Goal: Information Seeking & Learning: Learn about a topic

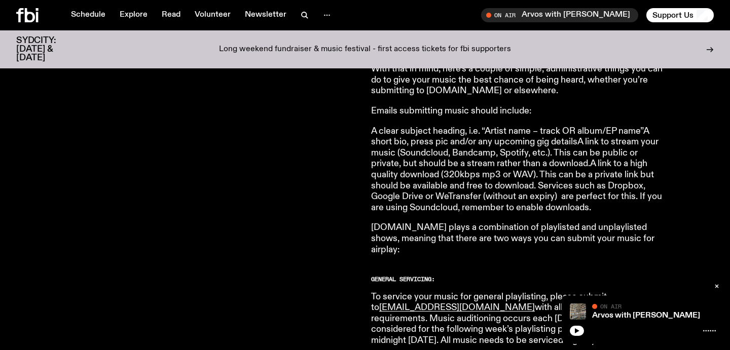
scroll to position [407, 0]
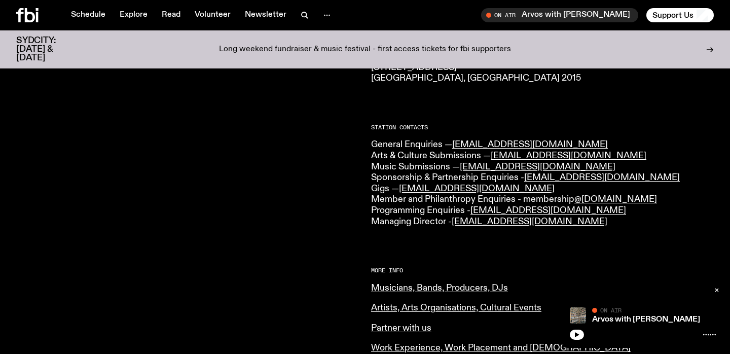
scroll to position [213, 0]
click at [435, 284] on link "Musicians, Bands, Producers, DJs" at bounding box center [439, 288] width 137 height 9
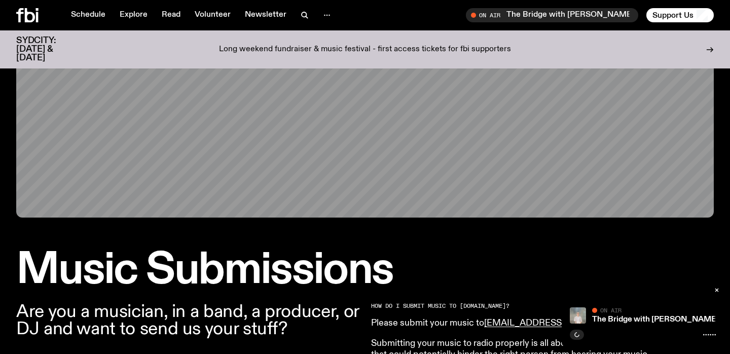
scroll to position [123, 0]
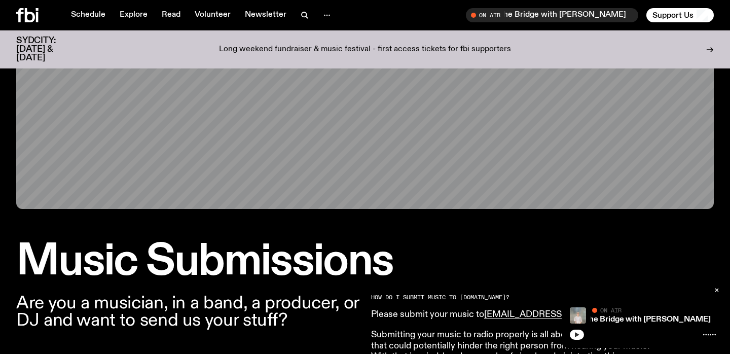
click at [579, 332] on icon "button" at bounding box center [577, 334] width 6 height 6
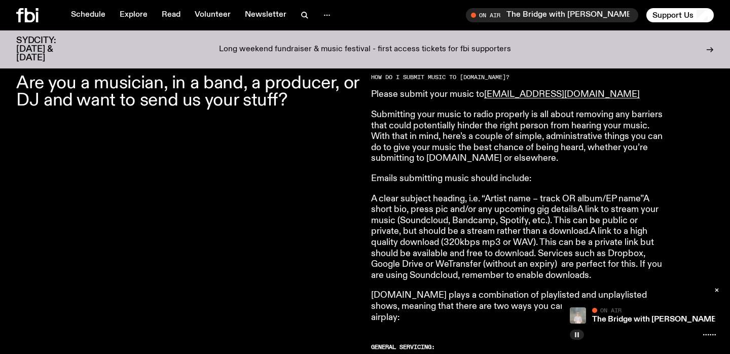
scroll to position [346, 0]
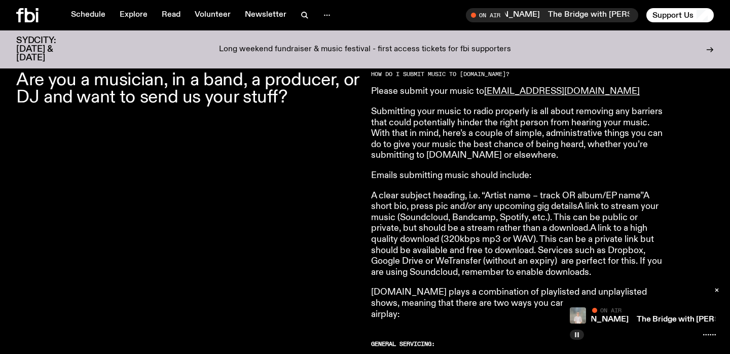
click at [576, 337] on rect "button" at bounding box center [576, 334] width 2 height 5
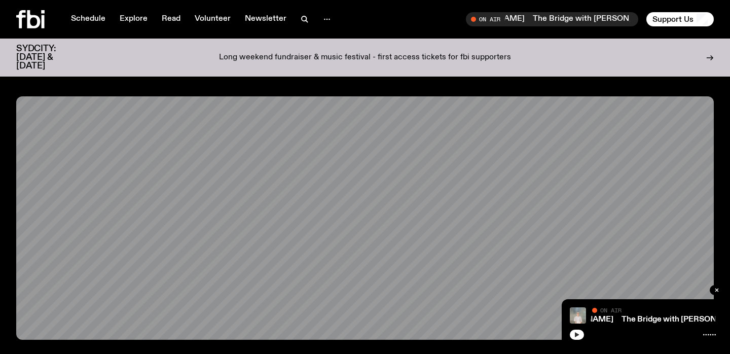
scroll to position [0, 0]
click at [92, 17] on link "Schedule" at bounding box center [88, 19] width 47 height 14
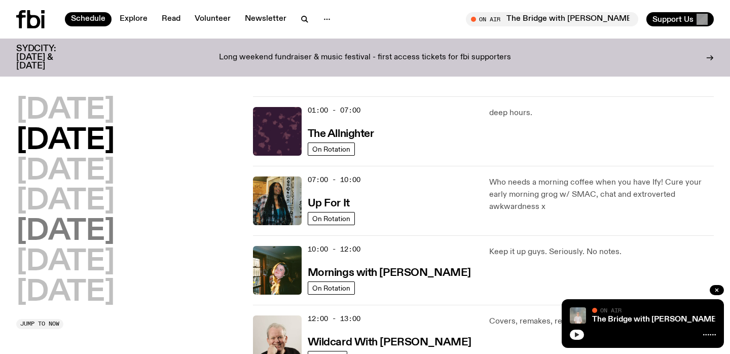
click at [75, 237] on h2 "Friday" at bounding box center [65, 231] width 98 height 28
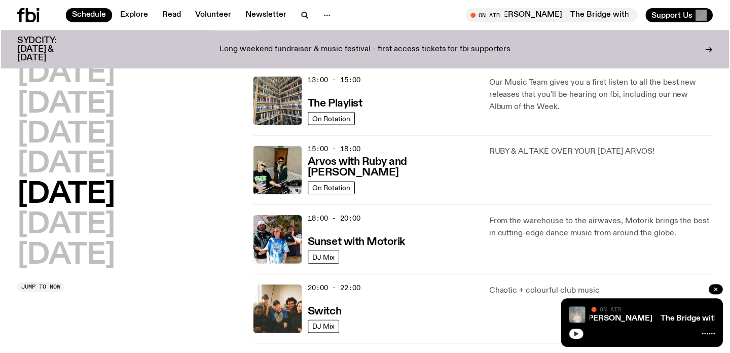
scroll to position [300, 0]
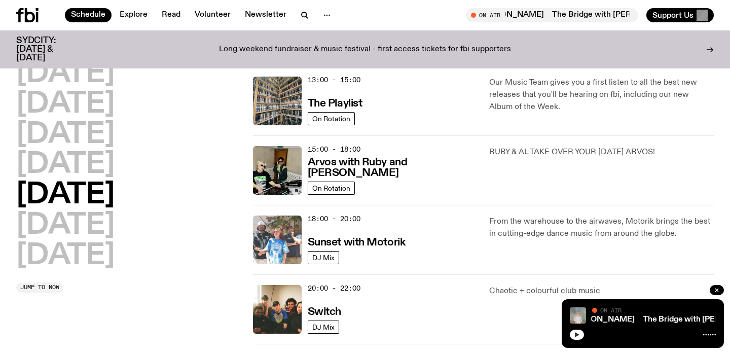
click at [272, 242] on img at bounding box center [277, 239] width 49 height 49
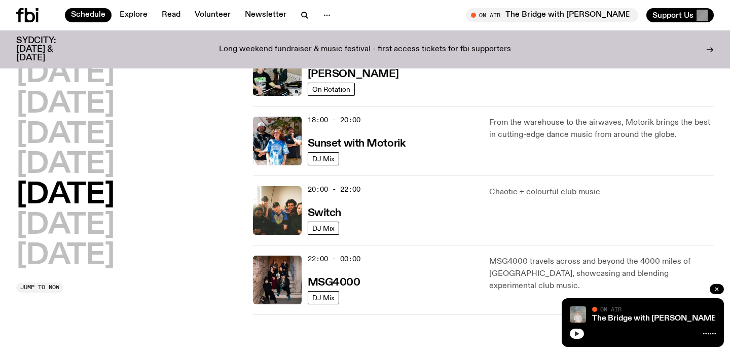
scroll to position [399, 0]
click at [331, 212] on h3 "Switch" at bounding box center [324, 213] width 33 height 11
click at [328, 283] on h3 "MSG4000" at bounding box center [334, 282] width 53 height 11
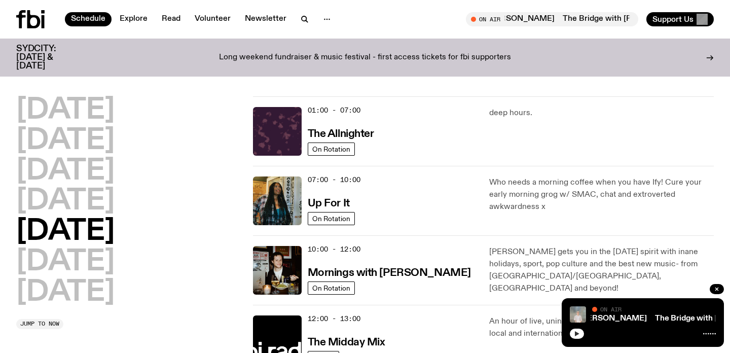
scroll to position [0, 0]
click at [63, 260] on h2 "Saturday" at bounding box center [65, 262] width 98 height 28
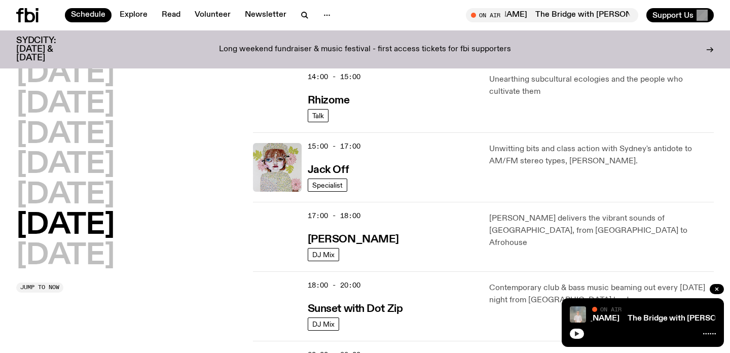
scroll to position [500, 0]
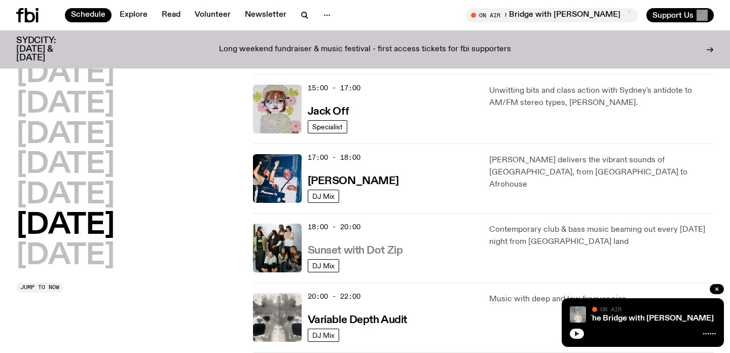
click at [390, 252] on h3 "Sunset with Dot Zip" at bounding box center [355, 250] width 95 height 11
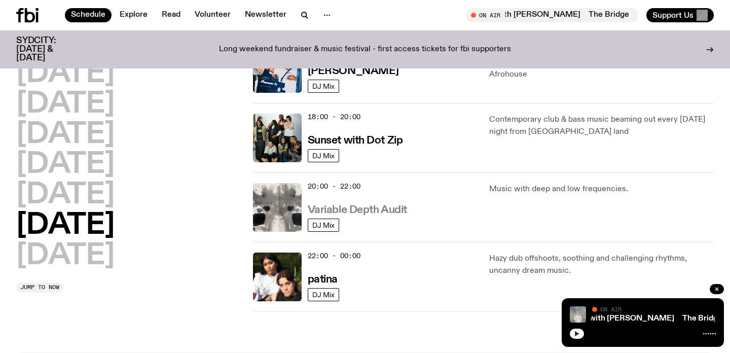
scroll to position [611, 0]
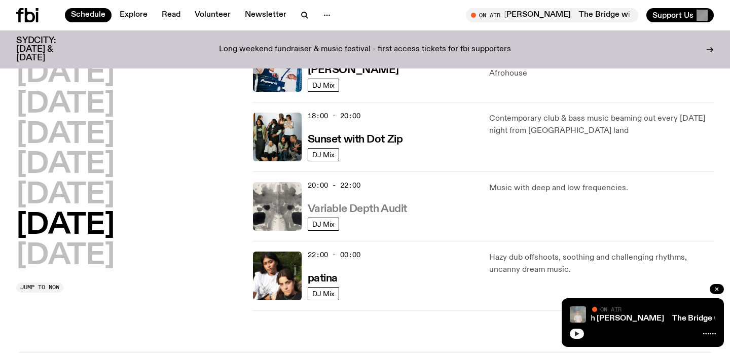
click at [391, 206] on h3 "Variable Depth Audit" at bounding box center [357, 209] width 99 height 11
click at [578, 332] on icon "button" at bounding box center [577, 333] width 6 height 6
click at [578, 332] on rect "button" at bounding box center [578, 333] width 2 height 5
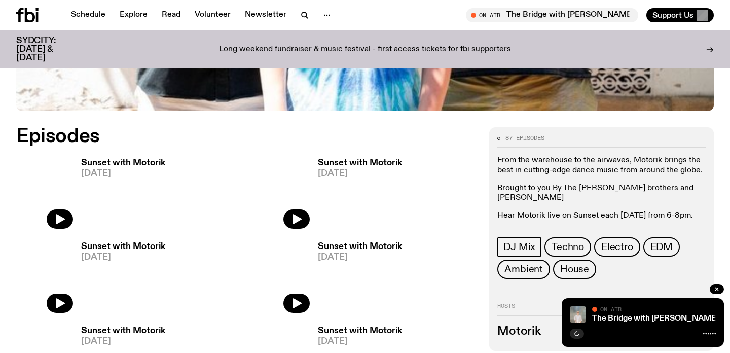
scroll to position [427, 0]
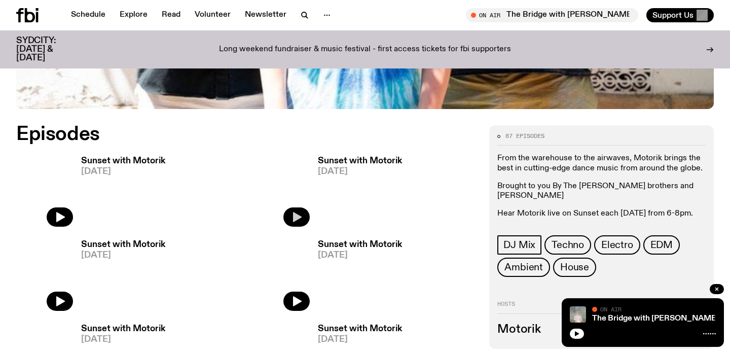
click at [303, 216] on button "button" at bounding box center [296, 216] width 26 height 19
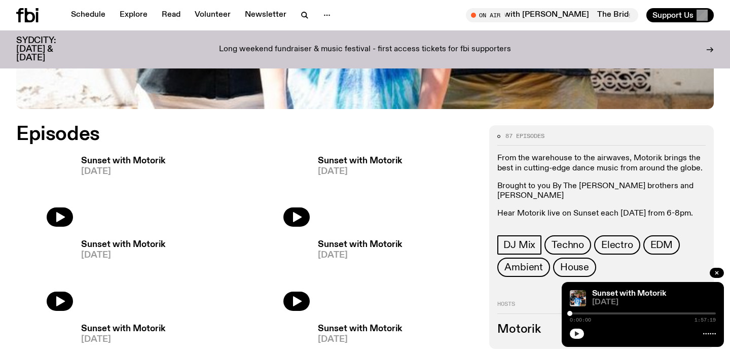
click at [581, 333] on button "button" at bounding box center [577, 333] width 14 height 10
click at [588, 313] on div at bounding box center [643, 313] width 146 height 2
click at [614, 314] on div at bounding box center [643, 313] width 146 height 2
click at [647, 312] on div at bounding box center [575, 313] width 146 height 2
click at [667, 313] on div at bounding box center [643, 313] width 146 height 2
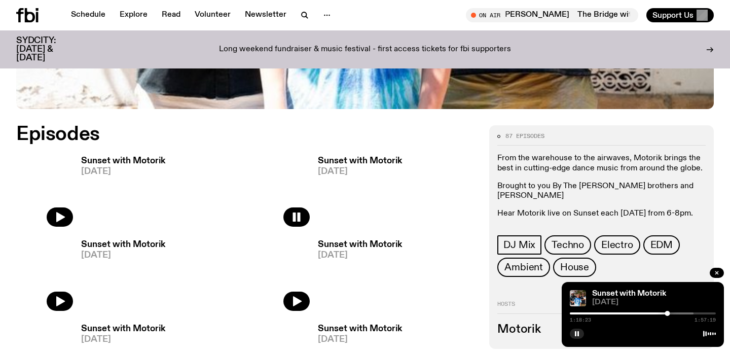
click at [690, 312] on div at bounding box center [620, 313] width 146 height 2
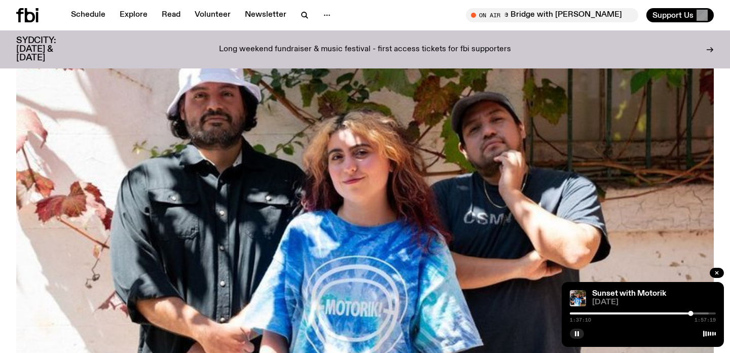
scroll to position [100, 0]
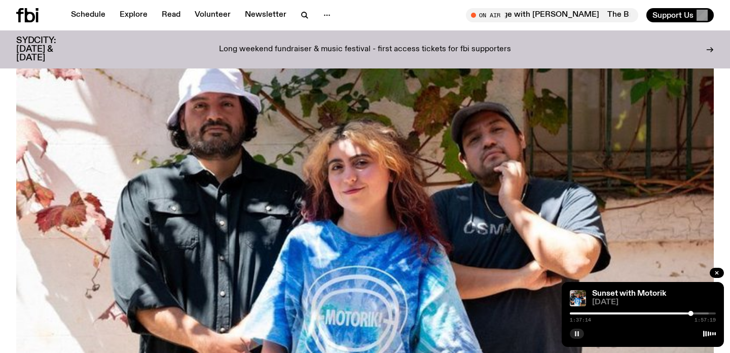
click at [575, 333] on rect "button" at bounding box center [576, 333] width 2 height 5
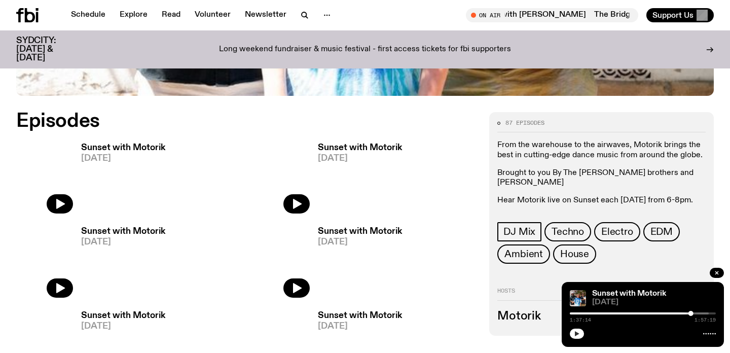
scroll to position [442, 0]
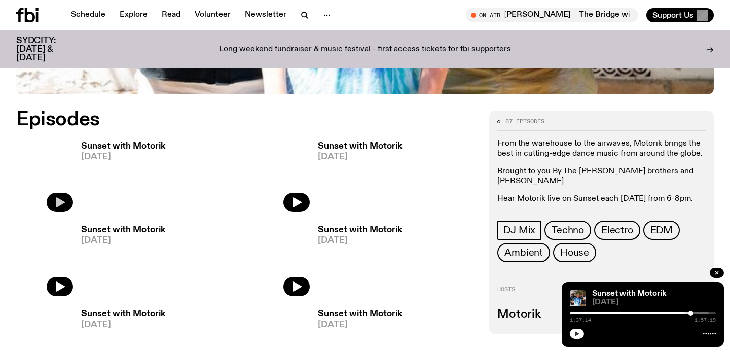
click at [64, 209] on button "button" at bounding box center [60, 202] width 26 height 19
click at [594, 312] on div at bounding box center [523, 313] width 146 height 2
click at [613, 313] on div at bounding box center [542, 313] width 146 height 2
click at [658, 312] on div at bounding box center [585, 313] width 146 height 2
click at [580, 335] on button "button" at bounding box center [577, 333] width 14 height 10
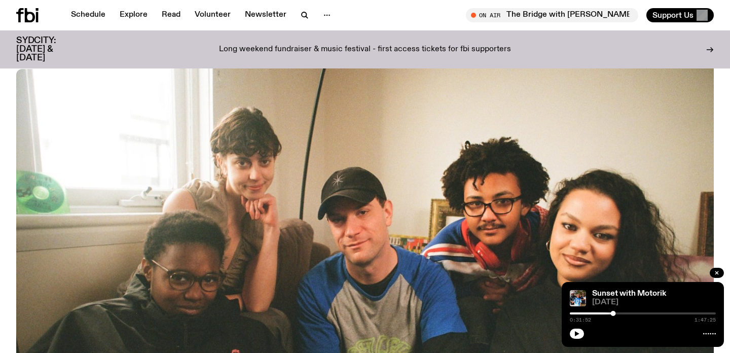
scroll to position [95, 0]
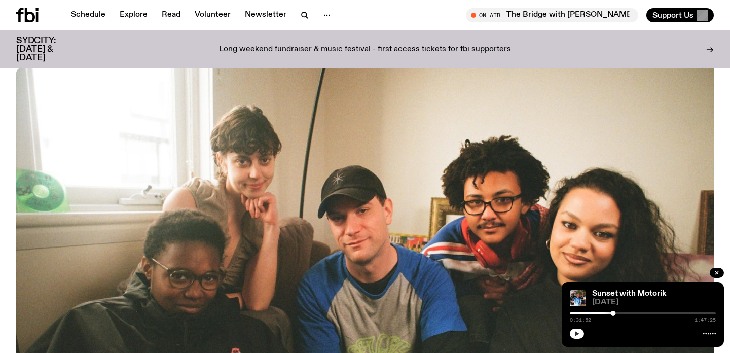
click at [575, 334] on icon "button" at bounding box center [577, 333] width 5 height 5
click at [578, 334] on rect "button" at bounding box center [578, 333] width 2 height 5
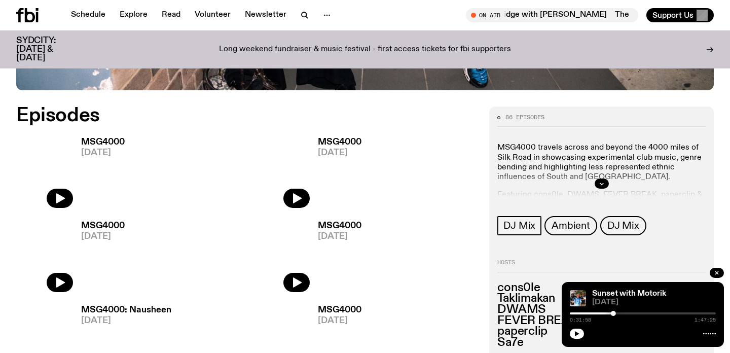
scroll to position [422, 0]
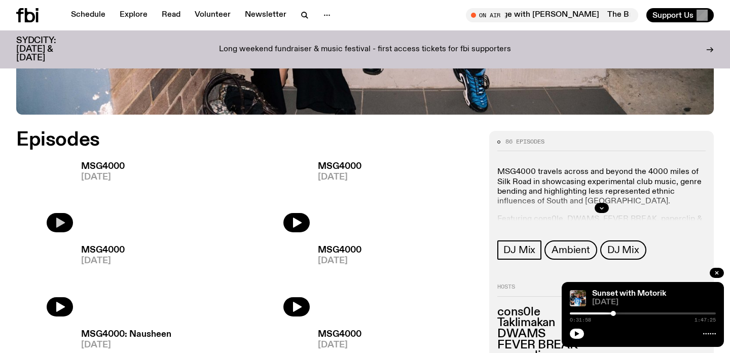
click at [53, 228] on button "button" at bounding box center [60, 222] width 26 height 19
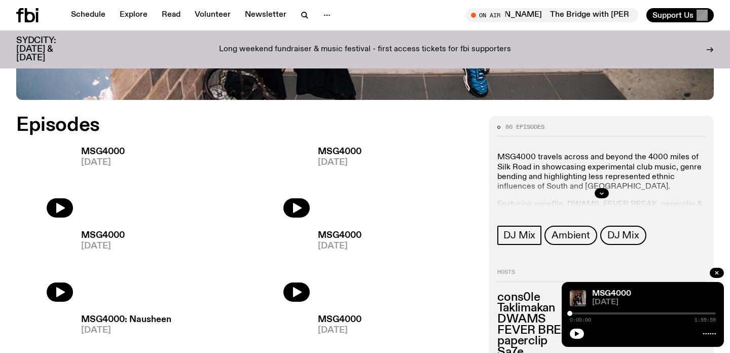
scroll to position [438, 0]
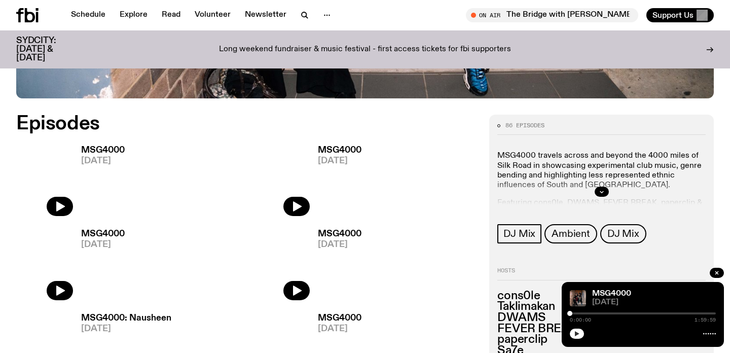
click at [578, 337] on button "button" at bounding box center [577, 333] width 14 height 10
click at [590, 312] on div at bounding box center [538, 313] width 146 height 2
click at [610, 313] on div at bounding box center [538, 313] width 146 height 2
click at [630, 312] on div at bounding box center [643, 313] width 146 height 2
click at [658, 313] on div at bounding box center [643, 313] width 146 height 2
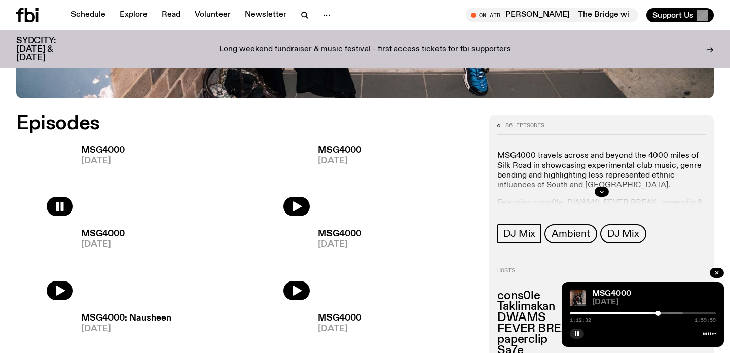
click at [672, 313] on div at bounding box center [610, 313] width 146 height 2
click at [602, 192] on icon "button" at bounding box center [602, 192] width 6 height 6
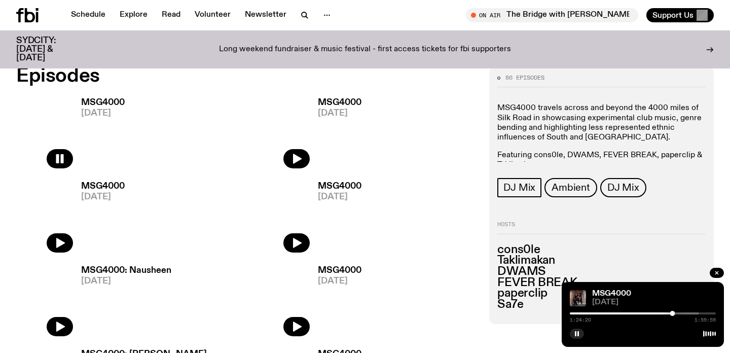
scroll to position [485, 0]
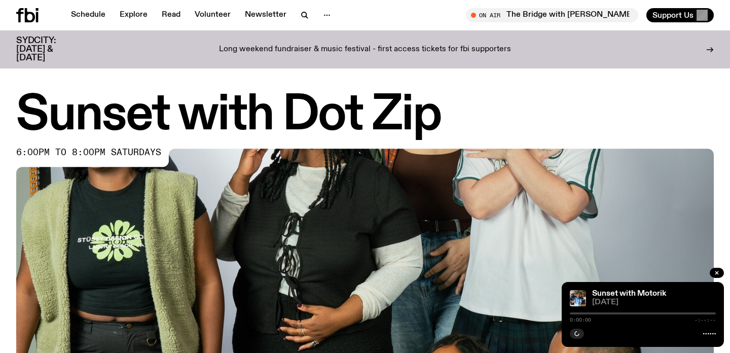
scroll to position [10, 0]
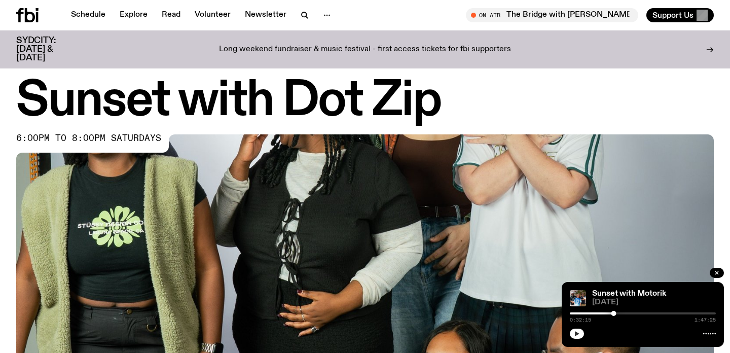
click at [576, 336] on icon "button" at bounding box center [577, 333] width 6 height 6
click at [572, 338] on button "button" at bounding box center [577, 333] width 14 height 10
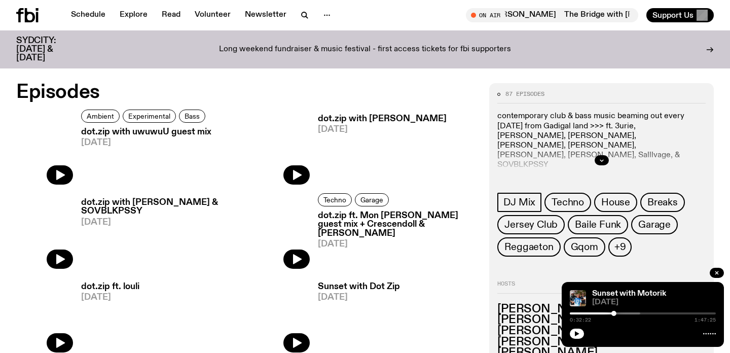
scroll to position [467, 0]
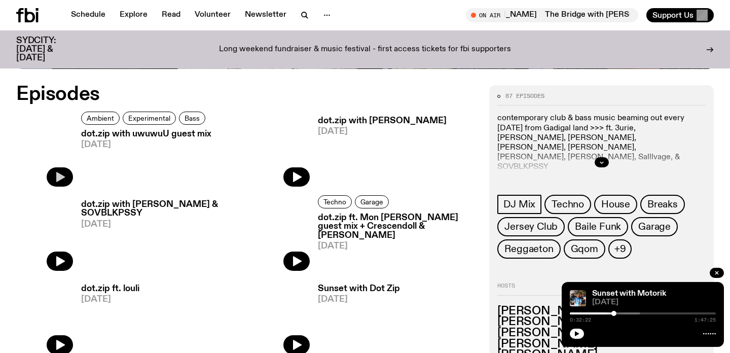
click at [57, 172] on icon "button" at bounding box center [60, 177] width 12 height 12
click at [600, 312] on div "0:00:16 1:59:59" at bounding box center [643, 316] width 146 height 12
click at [600, 314] on div at bounding box center [538, 313] width 146 height 2
click at [621, 316] on div "0:25:03 1:59:59" at bounding box center [643, 316] width 146 height 12
click at [627, 314] on div "0:25:06 1:59:59" at bounding box center [643, 316] width 146 height 12
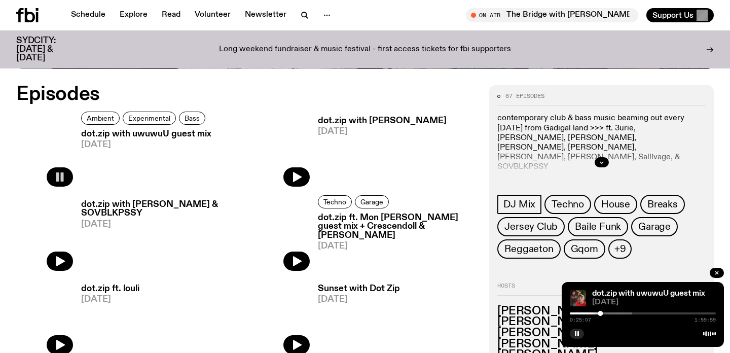
click at [628, 312] on div at bounding box center [559, 313] width 146 height 2
click at [636, 313] on div at bounding box center [585, 313] width 146 height 2
click at [649, 313] on div at bounding box center [585, 313] width 146 height 2
click at [300, 176] on icon "button" at bounding box center [296, 177] width 12 height 12
click at [605, 312] on div at bounding box center [643, 313] width 146 height 2
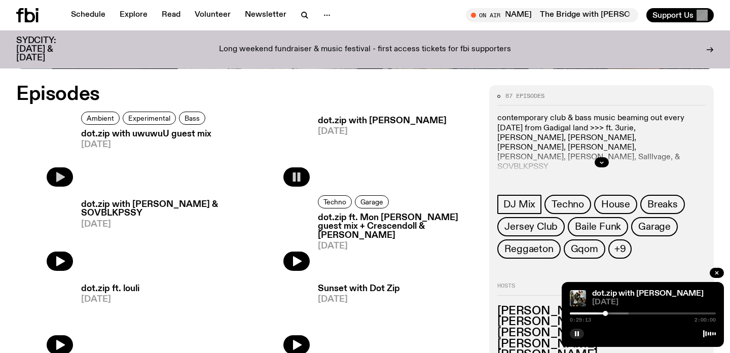
click at [639, 313] on div at bounding box center [643, 313] width 146 height 2
click at [659, 313] on div at bounding box center [586, 313] width 146 height 2
click at [674, 313] on div at bounding box center [613, 313] width 146 height 2
click at [694, 311] on div "1:25:53 2:00:00" at bounding box center [643, 316] width 146 height 12
click at [601, 313] on div at bounding box center [601, 313] width 146 height 2
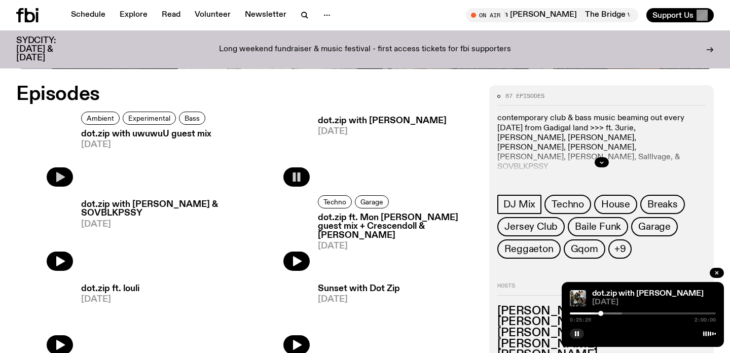
click at [622, 314] on div "0:25:29 2:00:00" at bounding box center [643, 316] width 146 height 12
click at [608, 314] on div "0:25:30 2:00:00" at bounding box center [643, 316] width 146 height 12
click at [608, 314] on div at bounding box center [549, 313] width 146 height 2
click at [621, 312] on div at bounding box center [569, 313] width 146 height 2
click at [638, 312] on div at bounding box center [576, 313] width 146 height 2
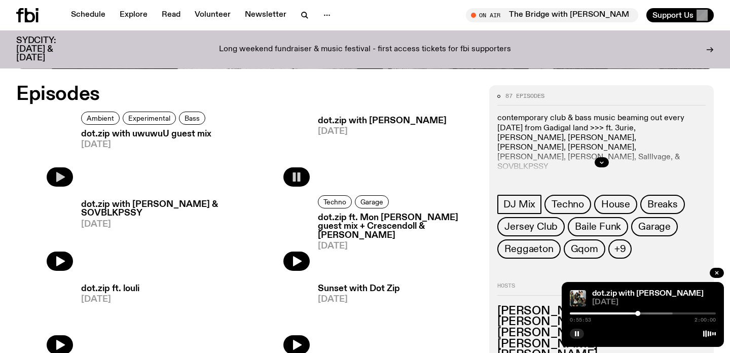
click at [663, 313] on div at bounding box center [600, 313] width 146 height 2
click at [579, 312] on div at bounding box center [590, 313] width 146 height 2
click at [576, 328] on div at bounding box center [643, 332] width 146 height 12
click at [302, 263] on icon "button" at bounding box center [296, 261] width 12 height 12
click at [613, 313] on div at bounding box center [643, 313] width 146 height 2
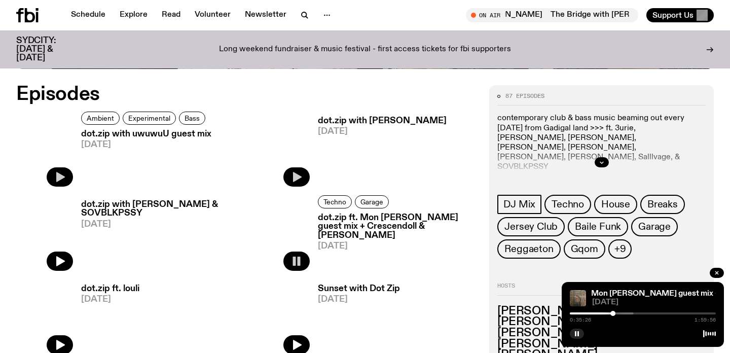
click at [629, 312] on div at bounding box center [561, 313] width 146 height 2
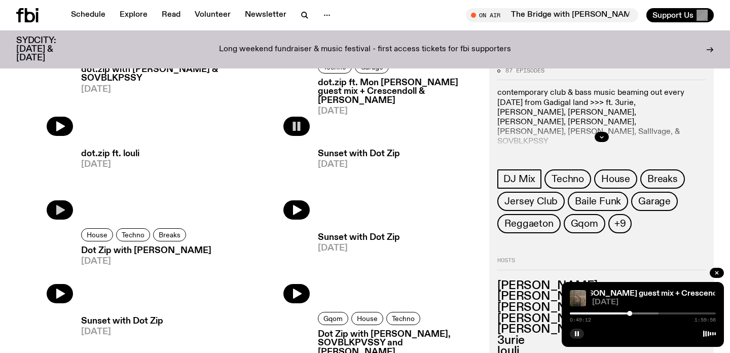
click at [56, 210] on icon "button" at bounding box center [60, 210] width 12 height 12
click at [609, 312] on div at bounding box center [643, 313] width 146 height 2
click at [616, 313] on div at bounding box center [550, 313] width 146 height 2
click at [628, 313] on div at bounding box center [577, 313] width 146 height 2
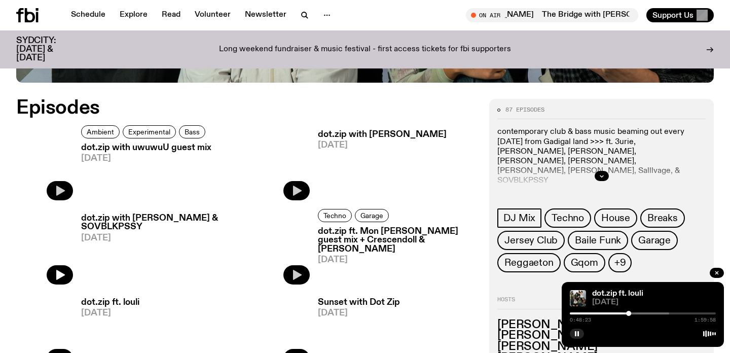
scroll to position [452, 0]
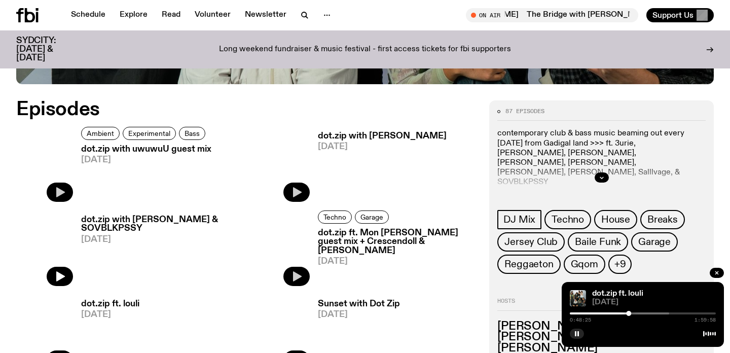
click at [654, 312] on div at bounding box center [596, 313] width 146 height 2
click at [669, 312] on div at bounding box center [617, 313] width 146 height 2
click at [574, 334] on icon "button" at bounding box center [577, 333] width 6 height 6
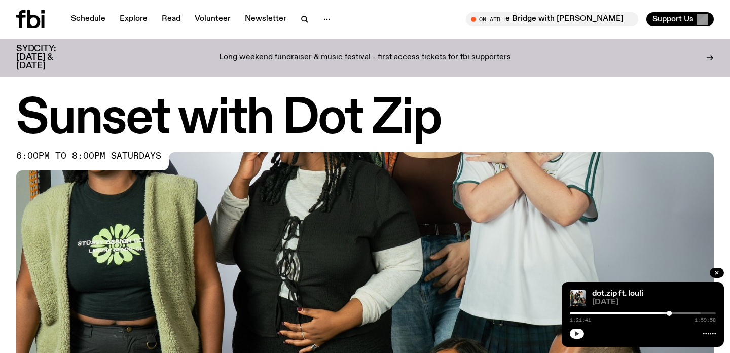
scroll to position [0, 0]
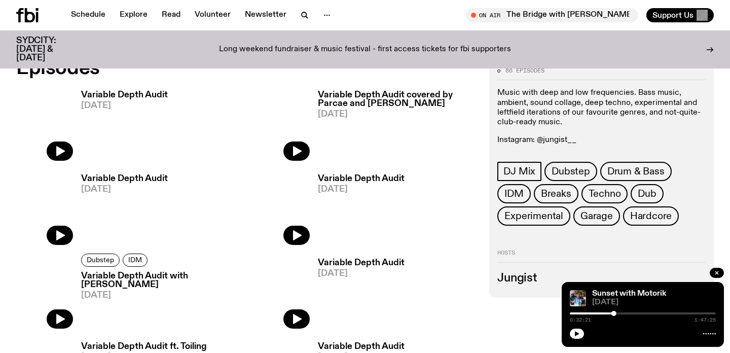
scroll to position [496, 0]
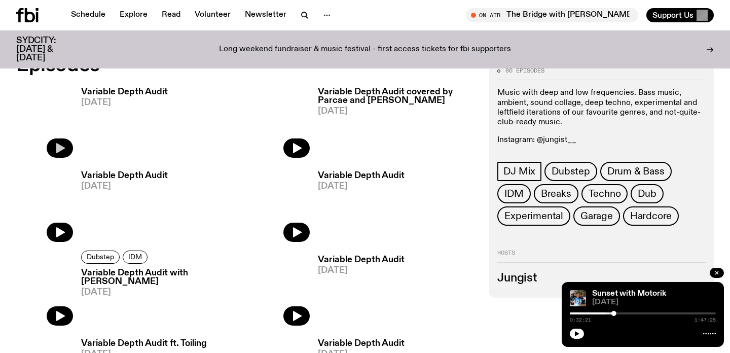
click at [63, 152] on icon "button" at bounding box center [60, 148] width 12 height 12
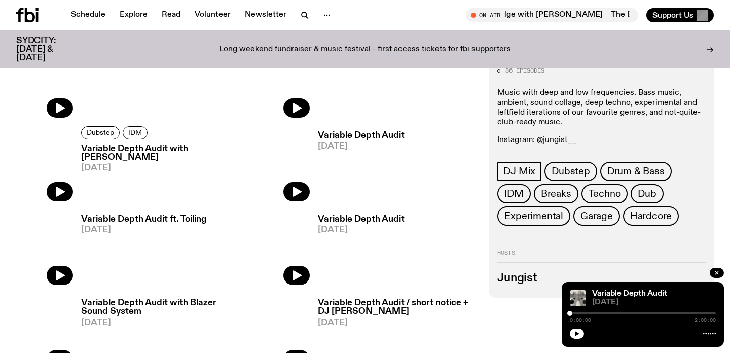
scroll to position [621, 0]
click at [581, 337] on button "button" at bounding box center [577, 333] width 14 height 10
click at [591, 314] on div at bounding box center [538, 313] width 146 height 2
click at [608, 313] on div at bounding box center [538, 313] width 146 height 2
click at [625, 312] on div at bounding box center [574, 313] width 146 height 2
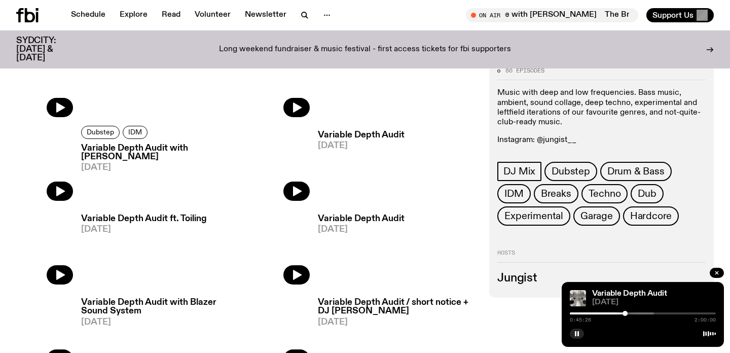
click at [637, 313] on div at bounding box center [581, 313] width 146 height 2
click at [655, 314] on div at bounding box center [597, 313] width 146 height 2
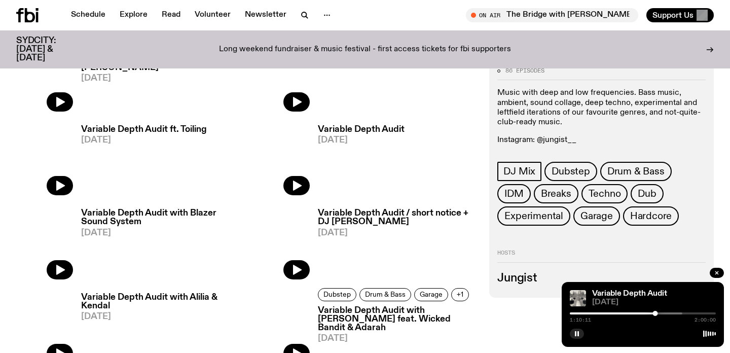
scroll to position [724, 0]
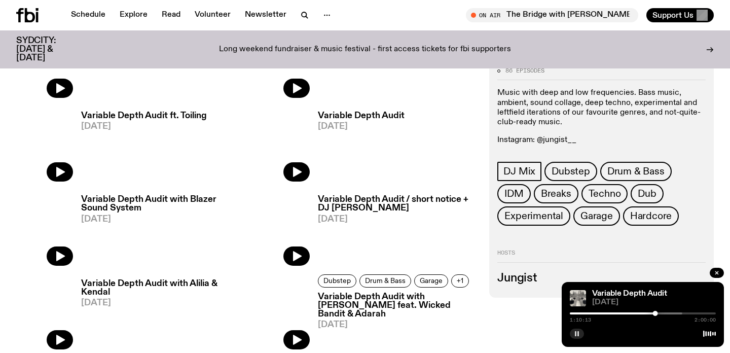
click at [576, 334] on rect "button" at bounding box center [576, 333] width 2 height 5
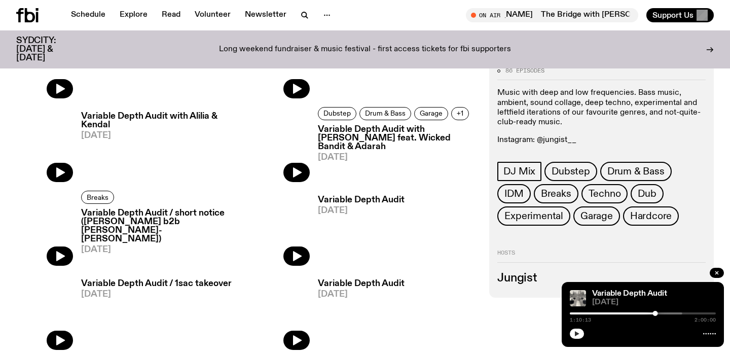
scroll to position [893, 0]
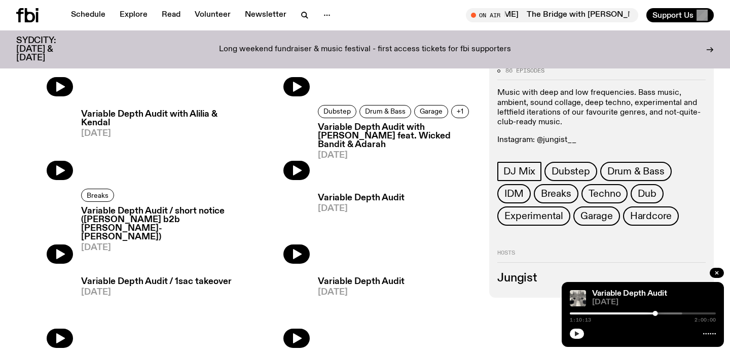
click at [522, 279] on h3 "Jungist" at bounding box center [601, 278] width 208 height 11
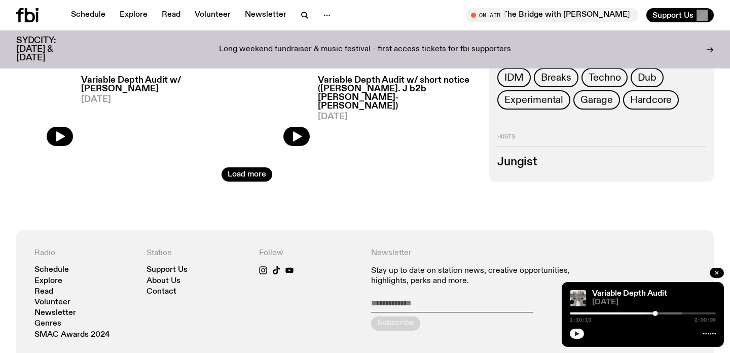
scroll to position [1762, 0]
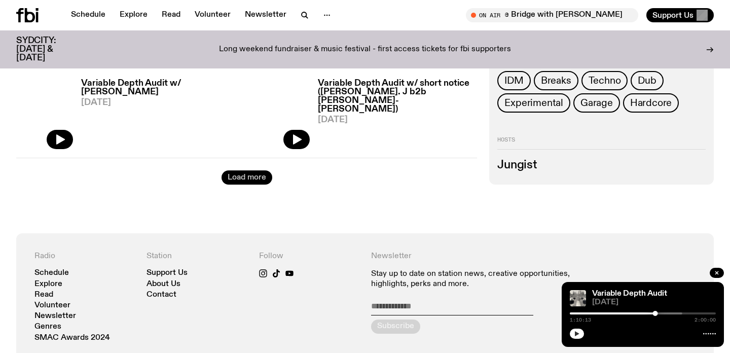
click at [248, 180] on button "Load more" at bounding box center [246, 177] width 51 height 14
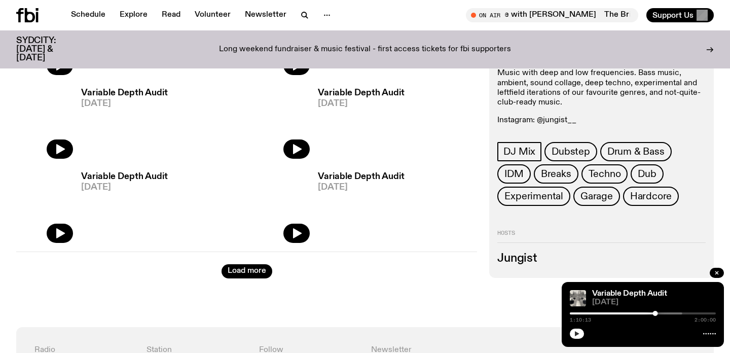
scroll to position [3004, 0]
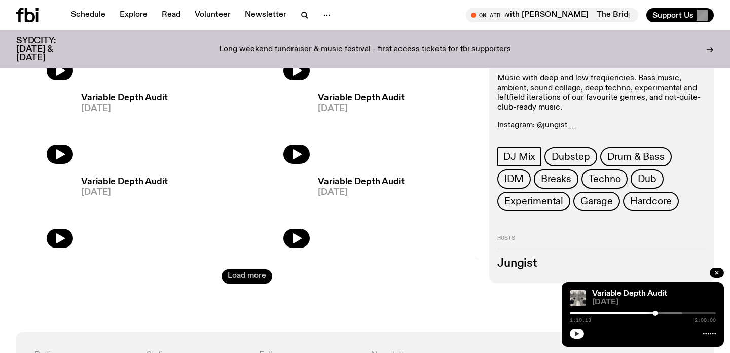
click at [254, 270] on button "Load more" at bounding box center [246, 276] width 51 height 14
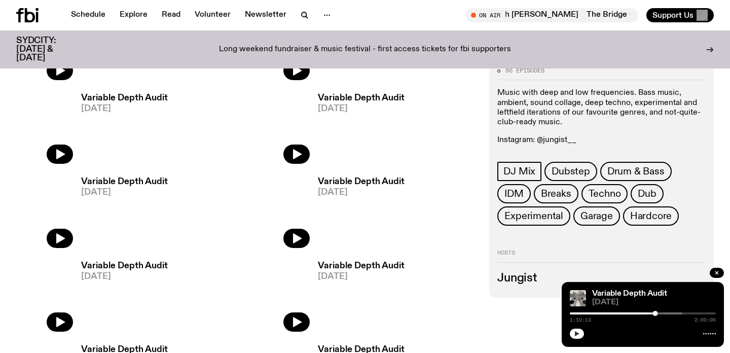
click at [377, 0] on div "Schedule Explore Read Volunteer Newsletter On Air The Bridge with Mara Schwerdt…" at bounding box center [365, 15] width 730 height 30
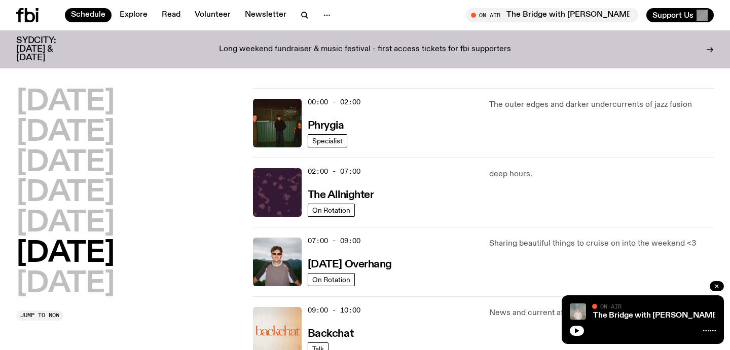
scroll to position [611, 0]
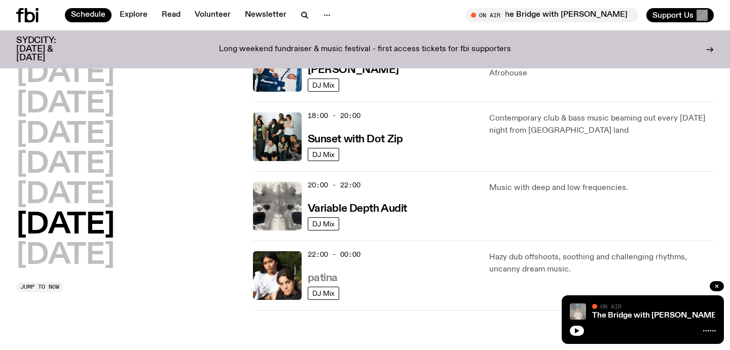
click at [326, 275] on h3 "patina" at bounding box center [323, 278] width 30 height 11
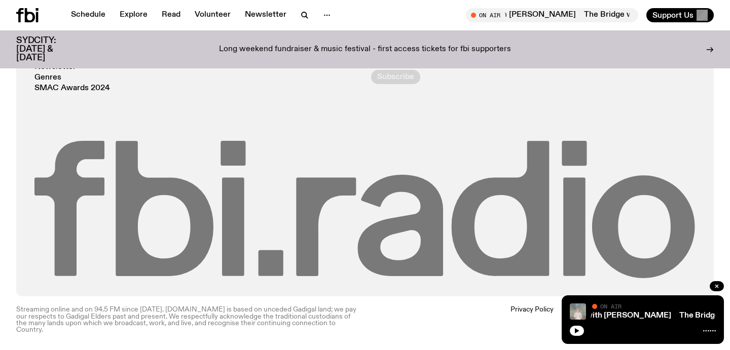
scroll to position [1482, 0]
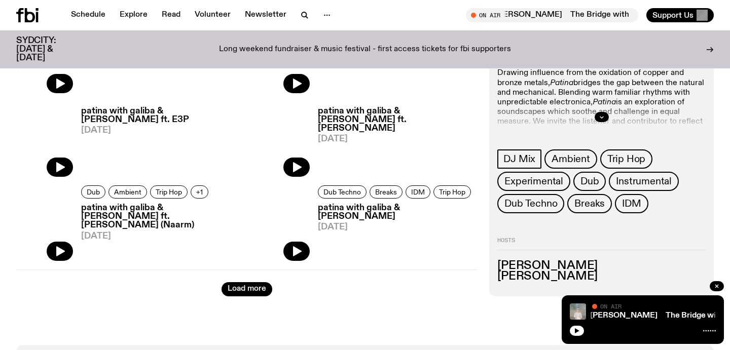
click at [601, 277] on h3 "[PERSON_NAME]" at bounding box center [601, 276] width 208 height 11
click at [712, 286] on button "button" at bounding box center [717, 286] width 14 height 10
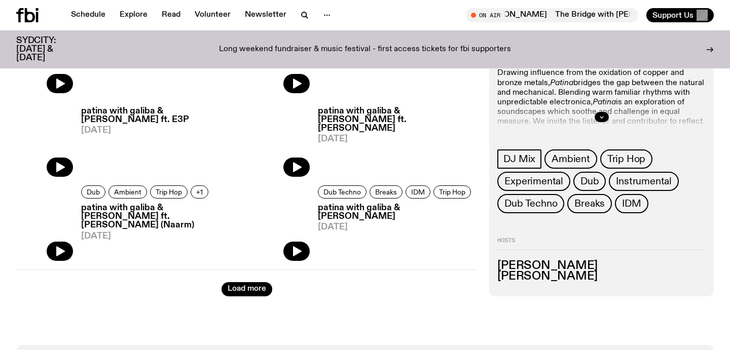
click at [568, 271] on h3 "Helenna Barone-Peters" at bounding box center [601, 276] width 208 height 11
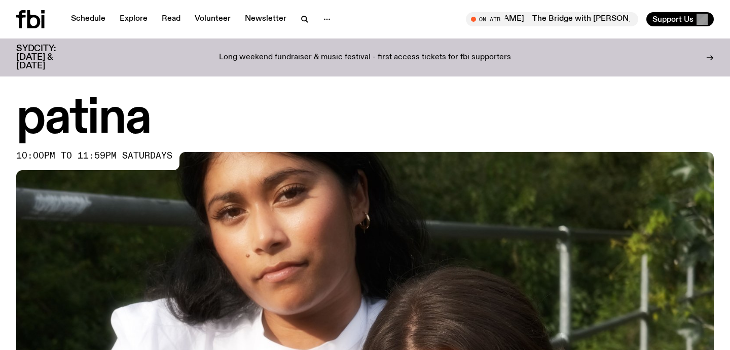
scroll to position [0, 0]
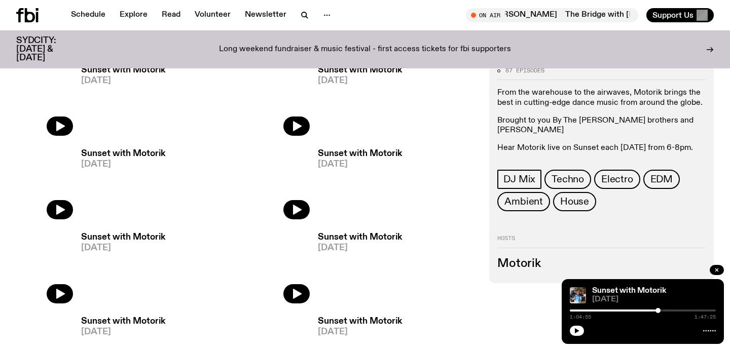
scroll to position [686, 0]
click at [533, 258] on h3 "Motorik" at bounding box center [601, 263] width 208 height 11
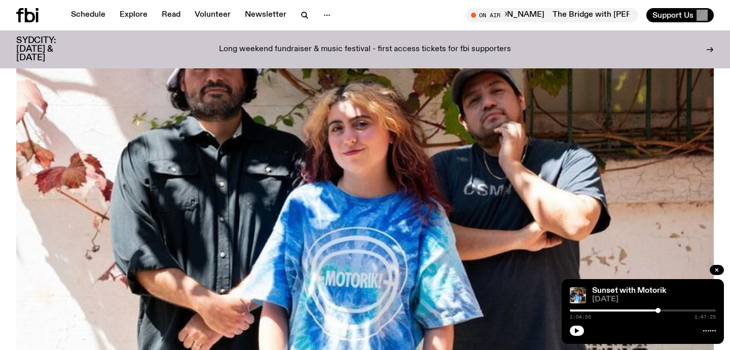
scroll to position [137, 0]
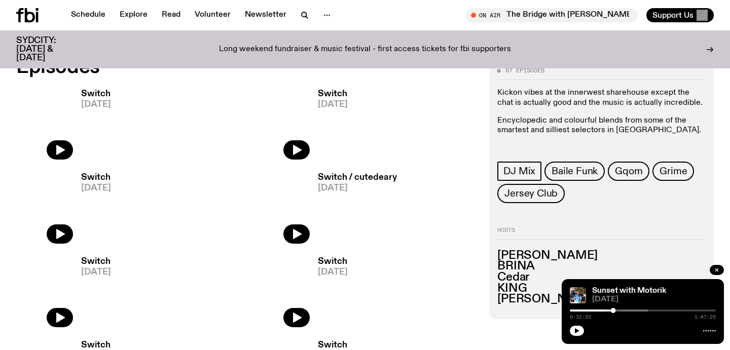
scroll to position [496, 0]
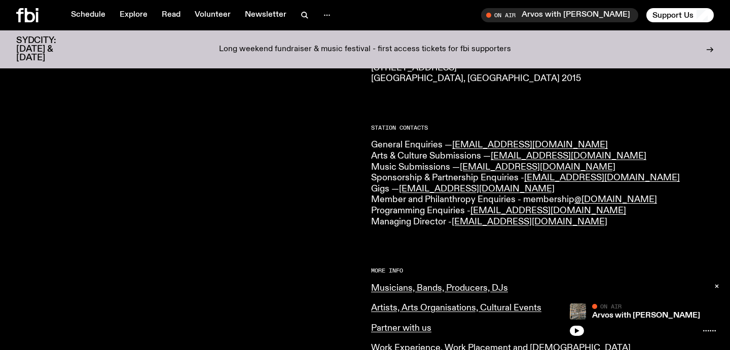
scroll to position [213, 0]
